Goal: Information Seeking & Learning: Compare options

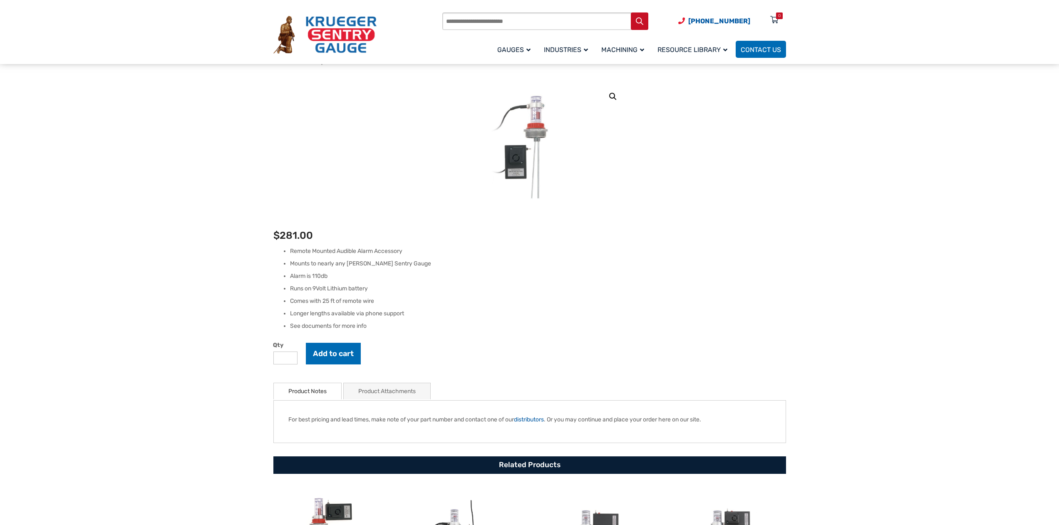
scroll to position [333, 0]
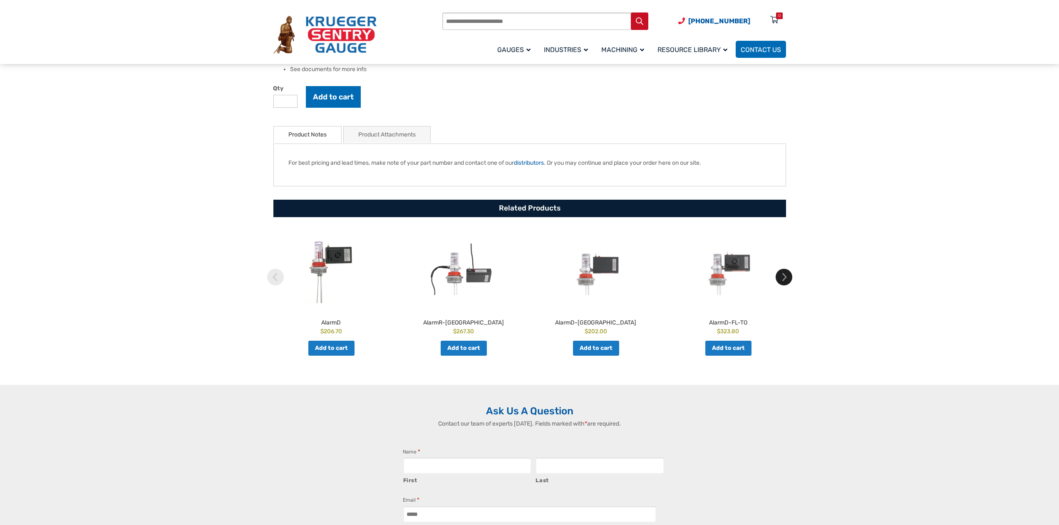
click at [788, 278] on img at bounding box center [784, 277] width 17 height 17
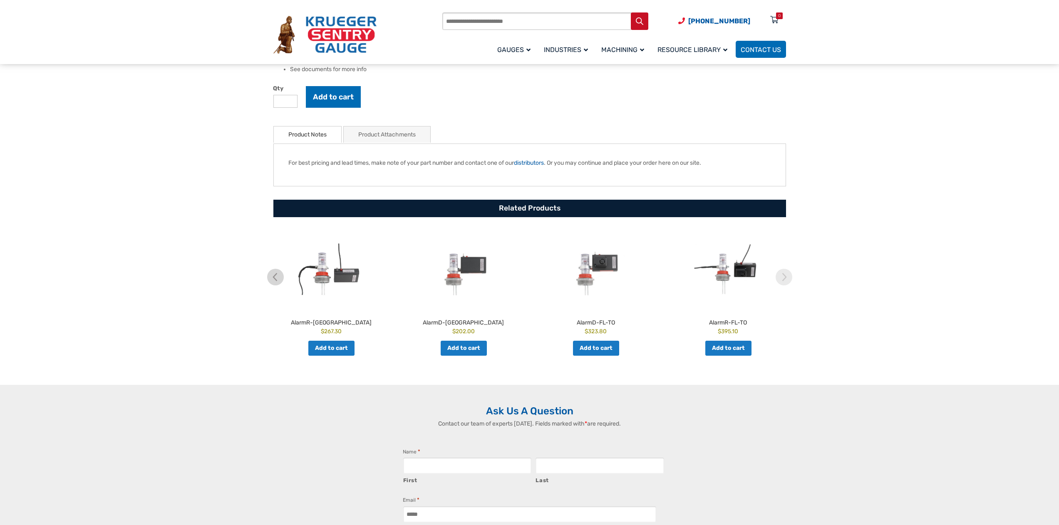
scroll to position [0, 0]
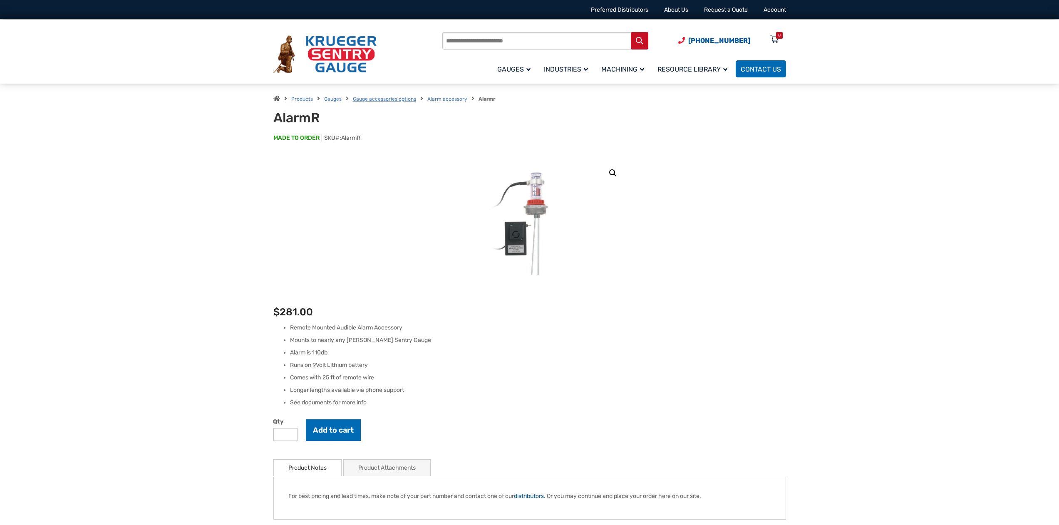
click at [402, 102] on link "Gauge accessories options" at bounding box center [384, 99] width 63 height 6
click at [332, 99] on link "Gauges" at bounding box center [332, 99] width 17 height 6
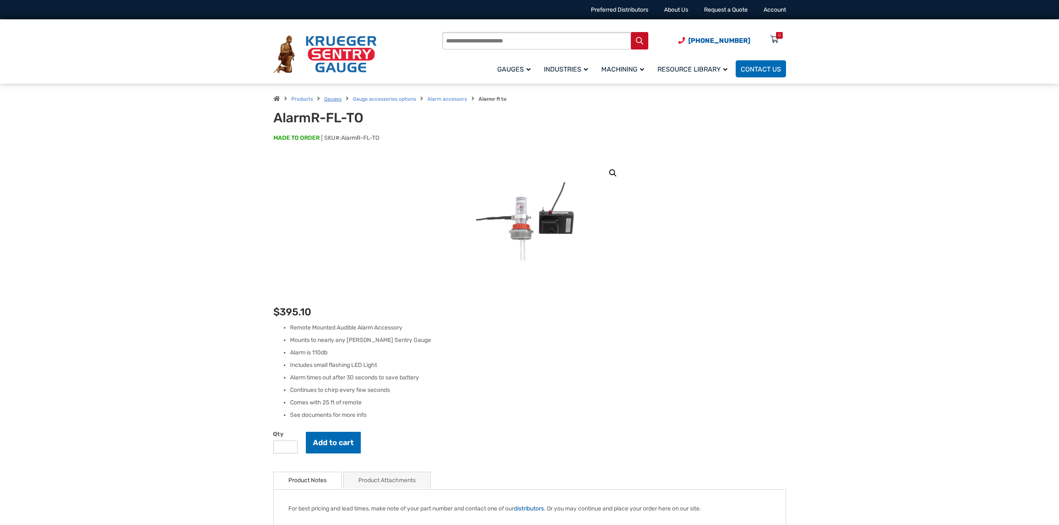
click at [332, 98] on link "Gauges" at bounding box center [332, 99] width 17 height 6
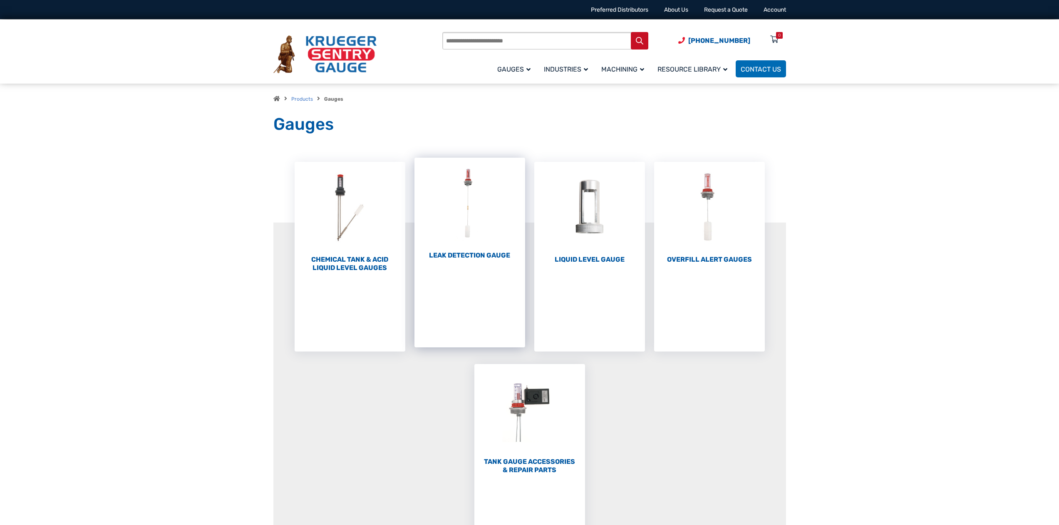
click at [486, 258] on h2 "Leak Detection Gauge (1)" at bounding box center [469, 255] width 111 height 8
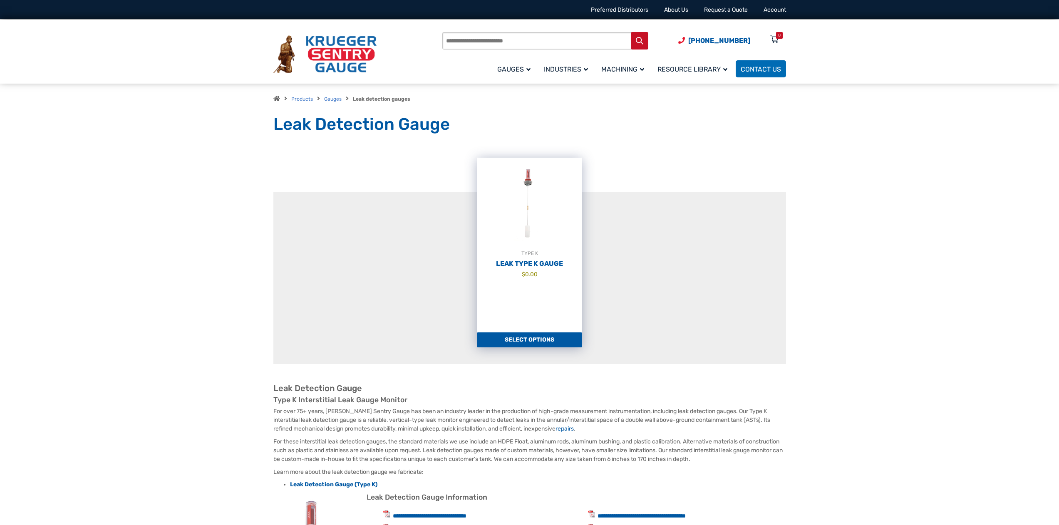
click at [514, 270] on span "$ 0.00" at bounding box center [529, 274] width 105 height 9
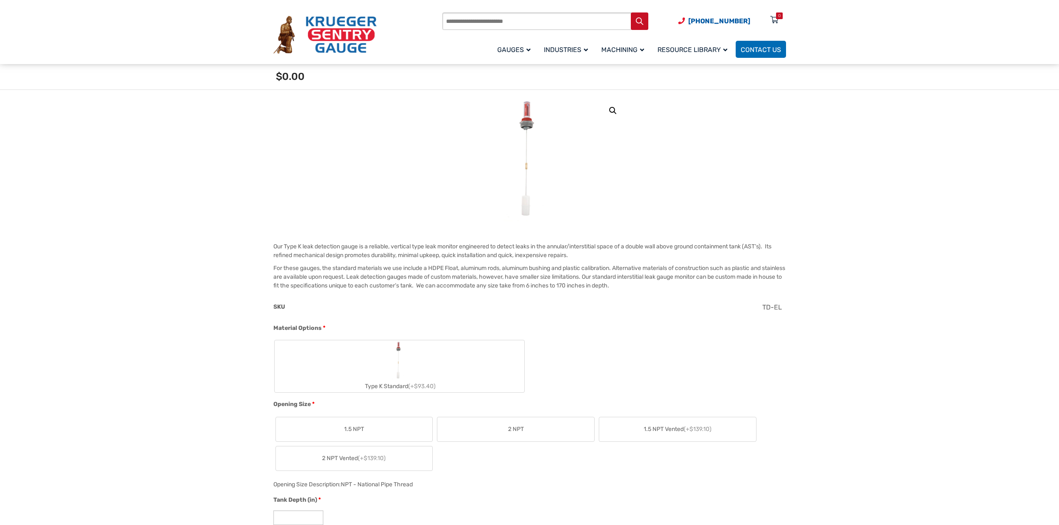
scroll to position [166, 0]
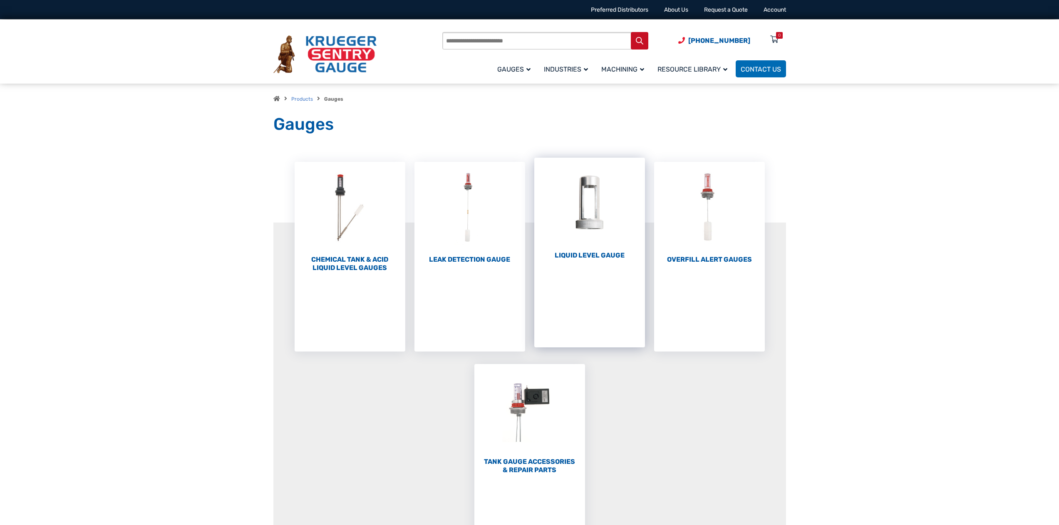
click at [568, 280] on li "Liquid Level Gauge (10)" at bounding box center [589, 253] width 111 height 190
click at [576, 255] on h2 "Liquid Level Gauge (10)" at bounding box center [589, 255] width 111 height 8
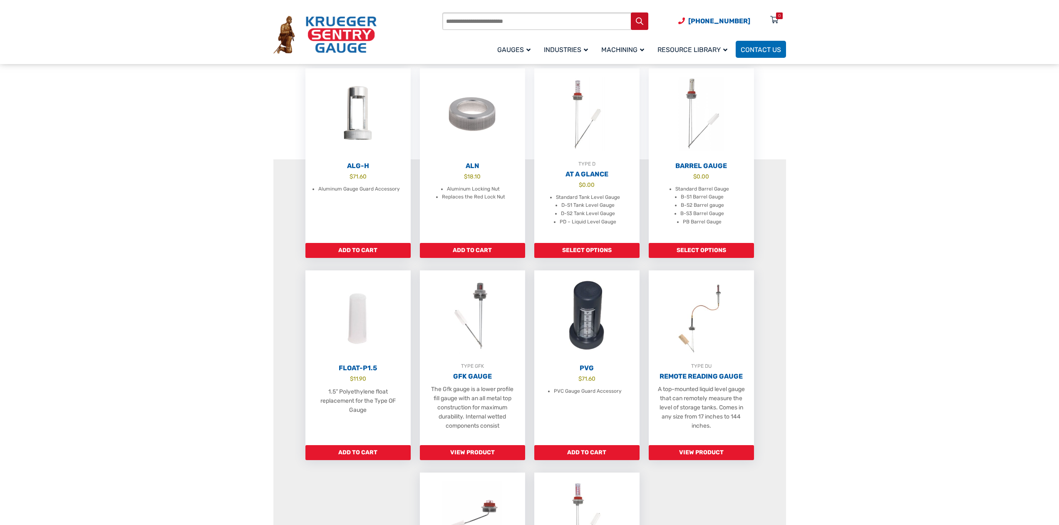
scroll to position [375, 0]
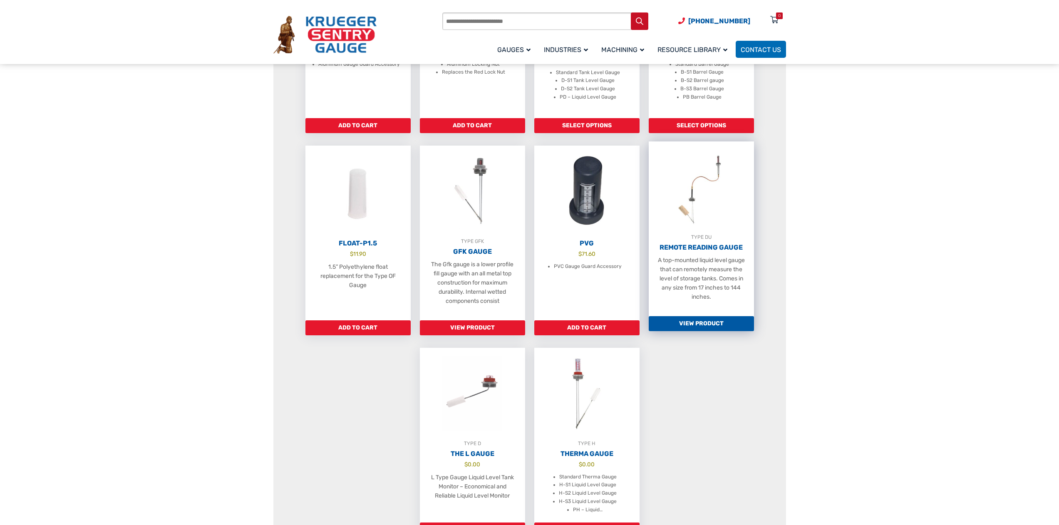
click at [697, 252] on h2 "Remote Reading Gauge" at bounding box center [701, 247] width 105 height 8
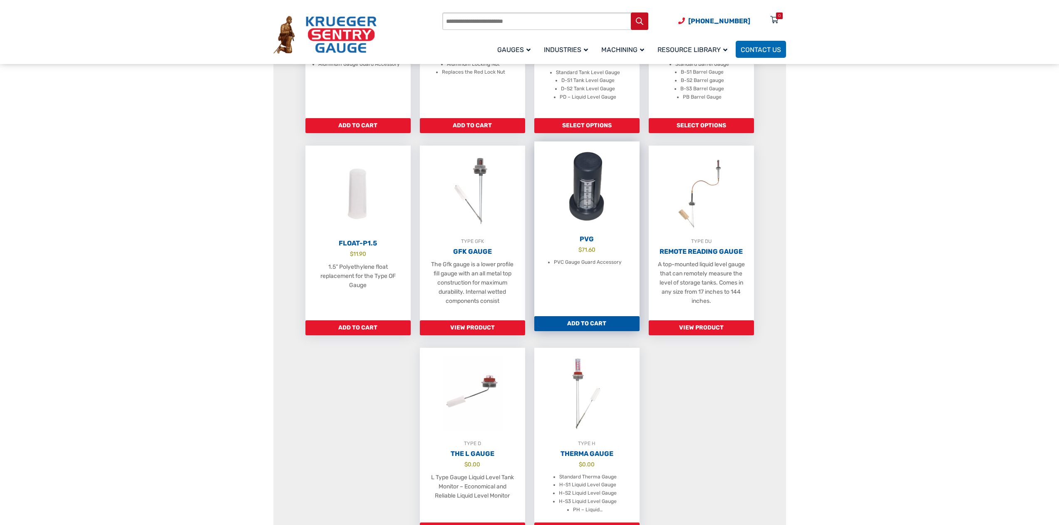
scroll to position [124, 0]
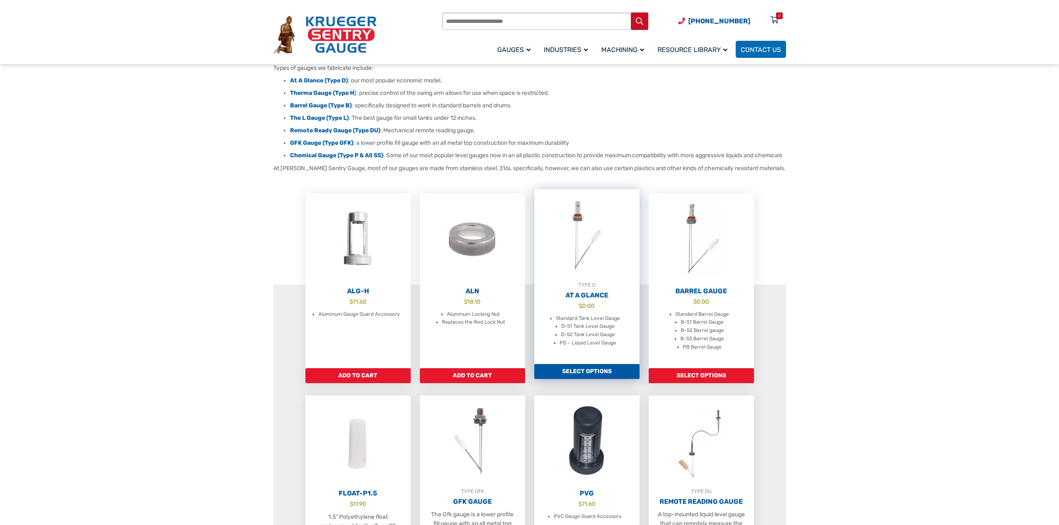
click at [599, 300] on h2 "At A Glance" at bounding box center [586, 295] width 105 height 8
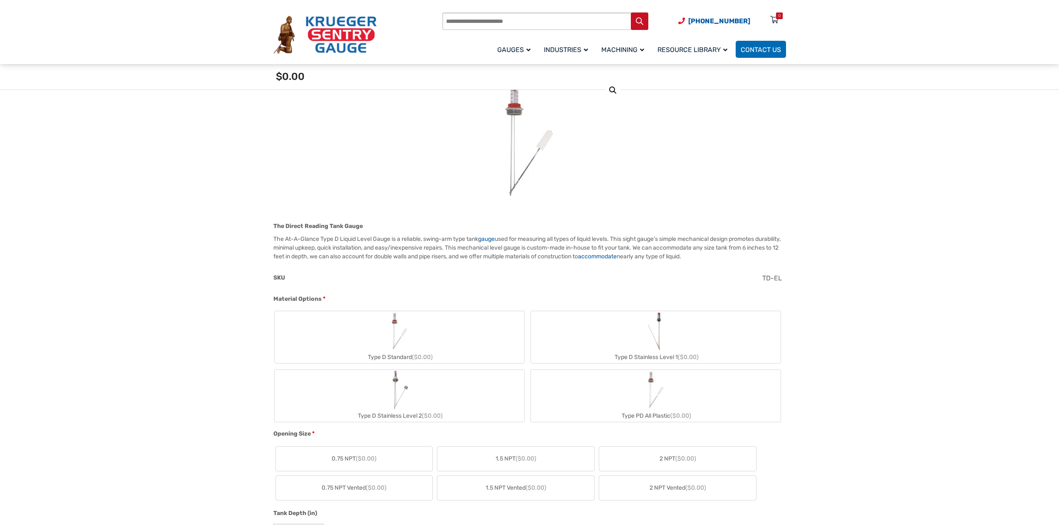
scroll to position [220, 0]
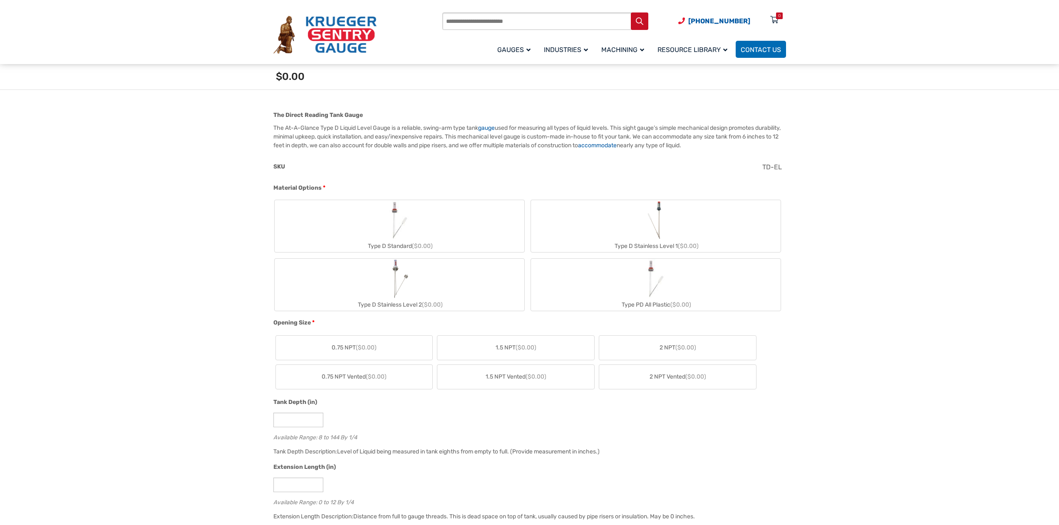
click at [639, 353] on label "2 NPT ($0.00)" at bounding box center [677, 348] width 157 height 24
click at [476, 232] on label "Type D Standard (+$85.20)" at bounding box center [400, 226] width 250 height 52
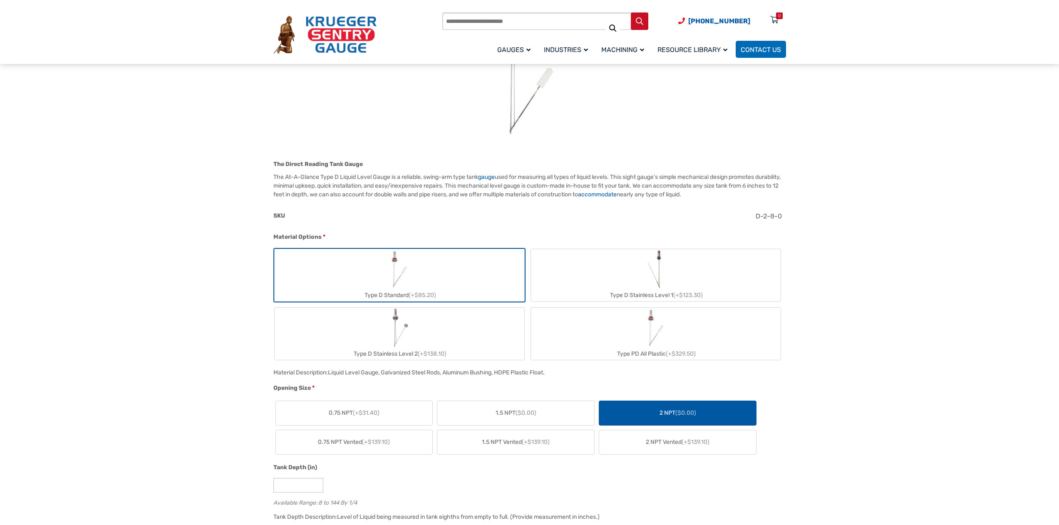
scroll to position [0, 0]
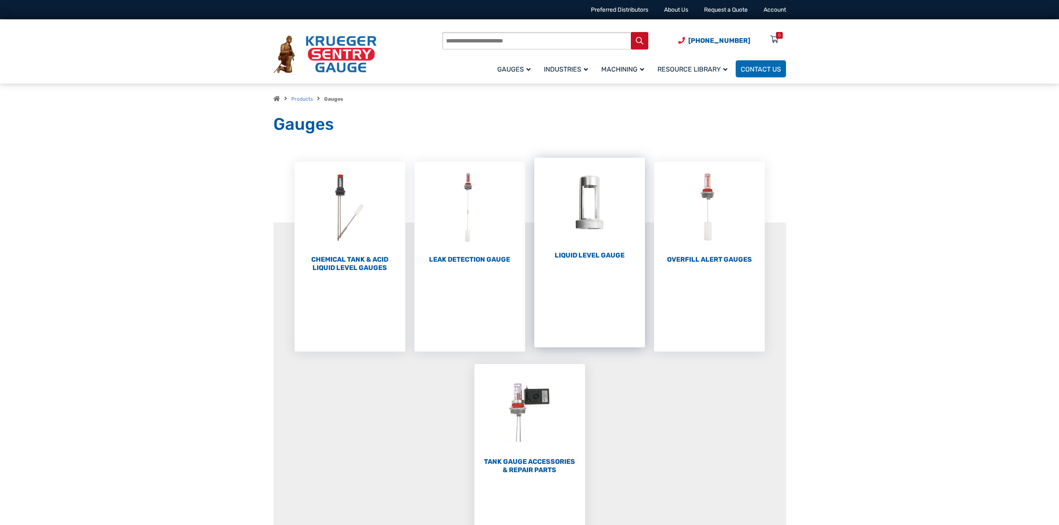
click at [584, 253] on h2 "Liquid Level Gauge (10)" at bounding box center [589, 255] width 111 height 8
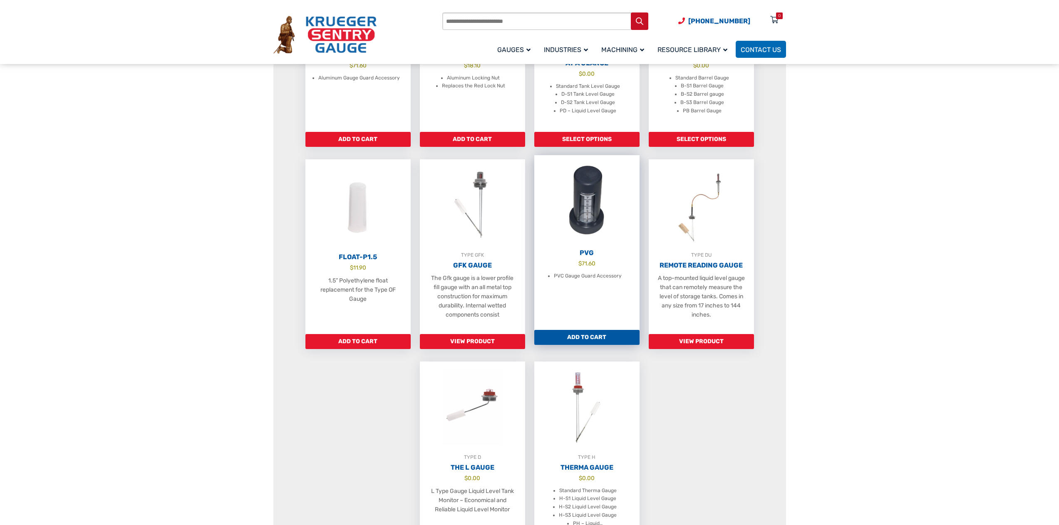
scroll to position [375, 0]
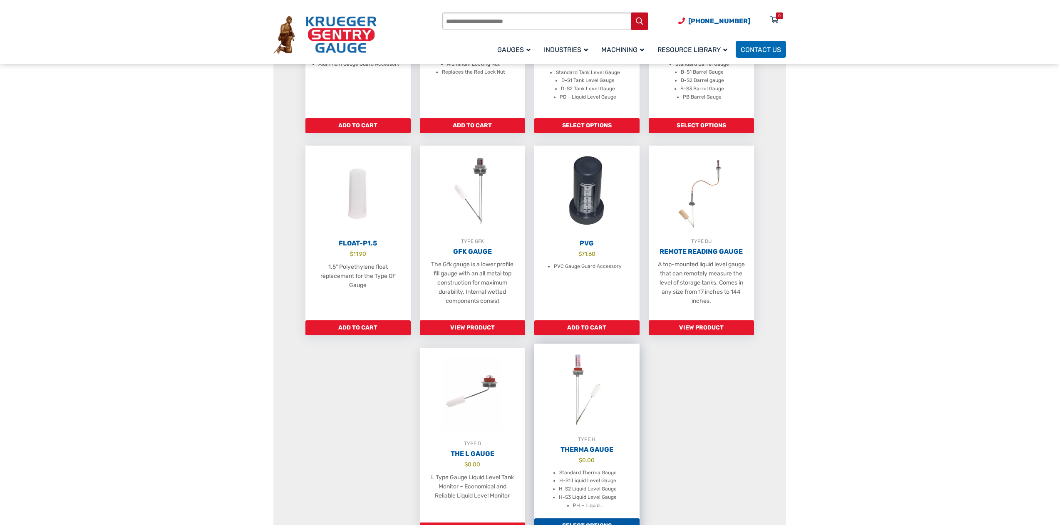
click at [588, 454] on h2 "Therma Gauge" at bounding box center [586, 450] width 105 height 8
